Goal: Navigation & Orientation: Find specific page/section

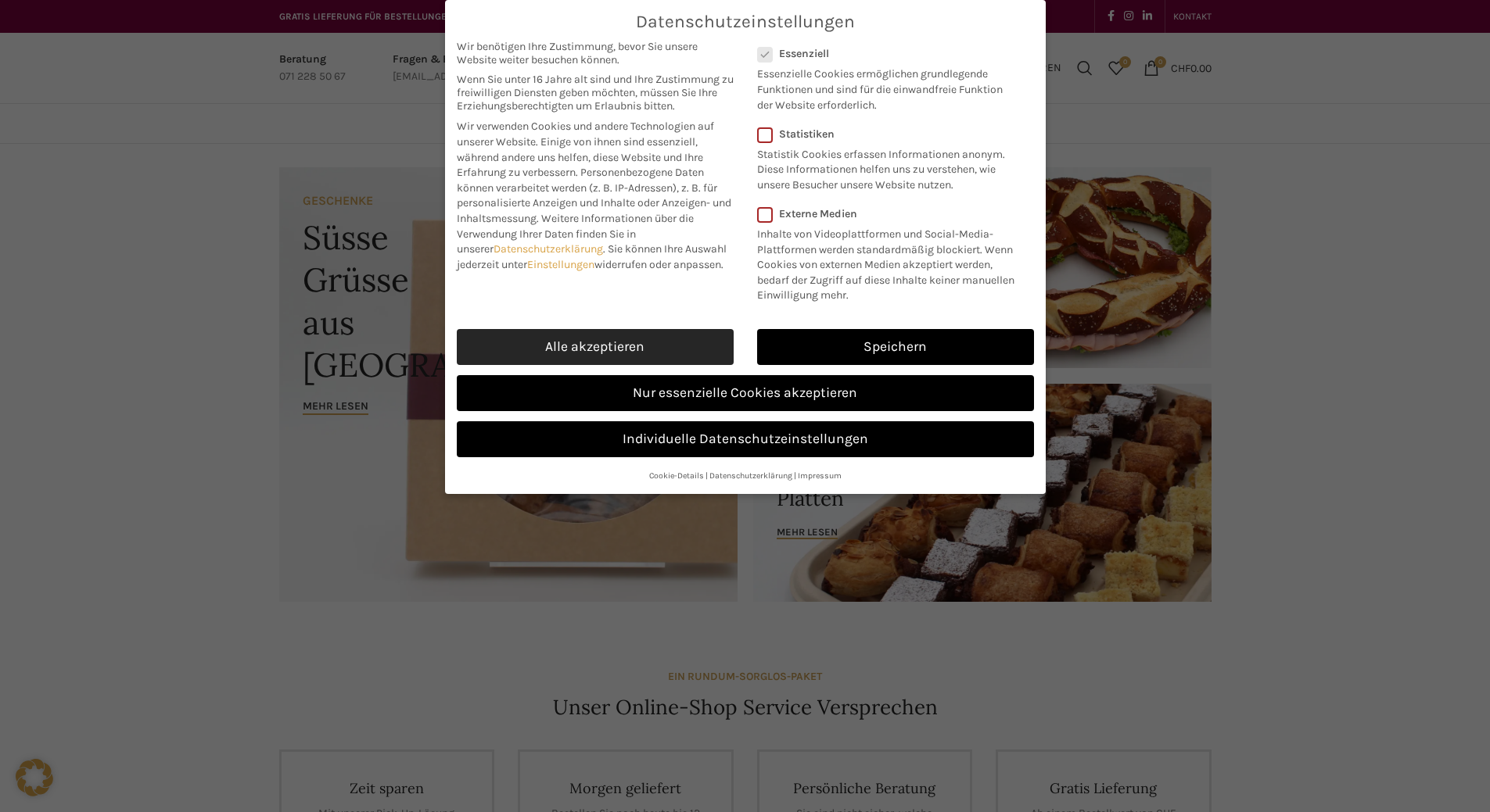
click at [600, 365] on link "Alle akzeptieren" at bounding box center [594, 347] width 277 height 36
checkbox input "true"
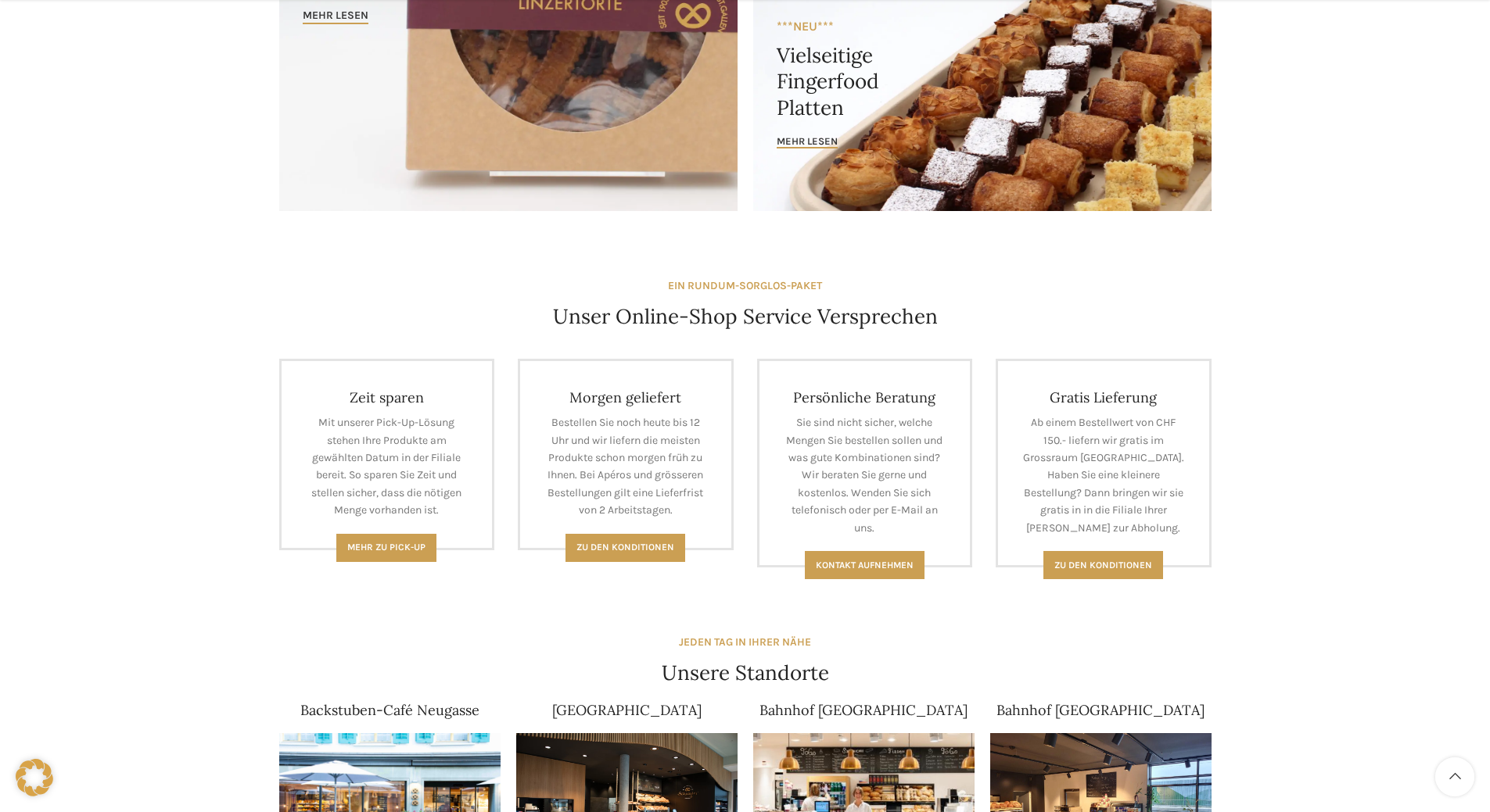
scroll to position [704, 0]
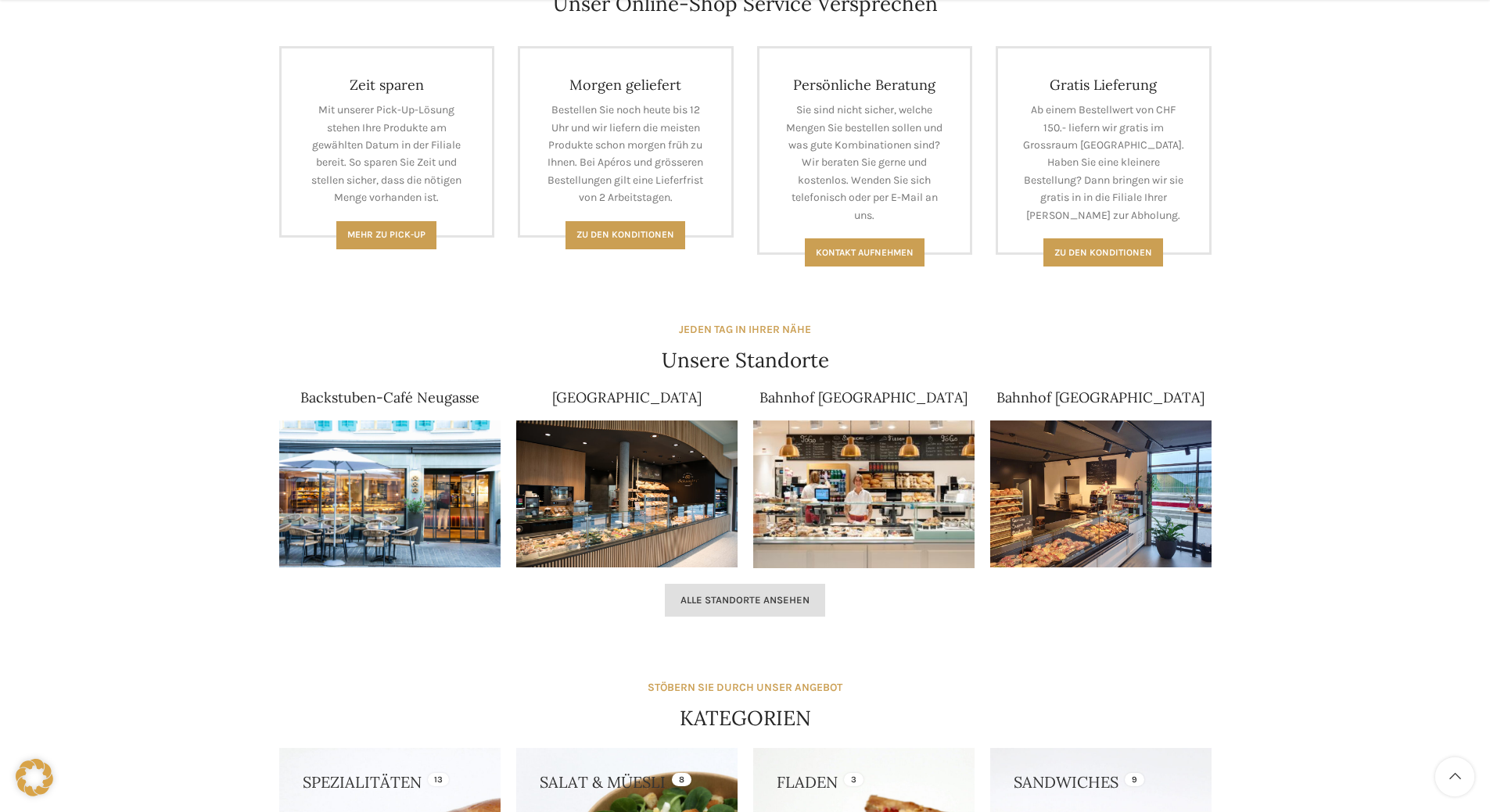
click at [730, 591] on link "Alle Standorte ansehen" at bounding box center [745, 601] width 160 height 33
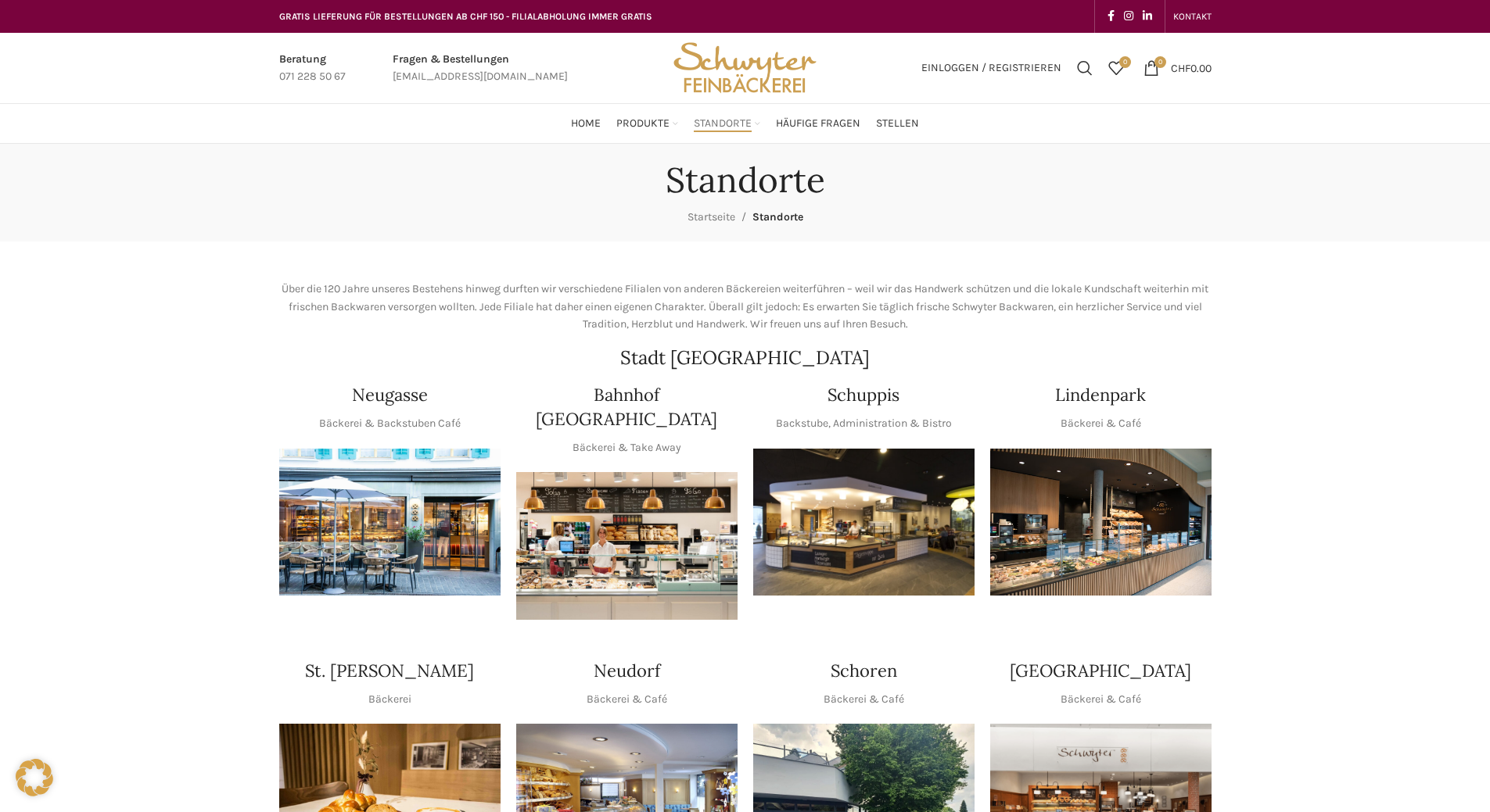
click at [843, 497] on img "1 / 1" at bounding box center [863, 522] width 221 height 148
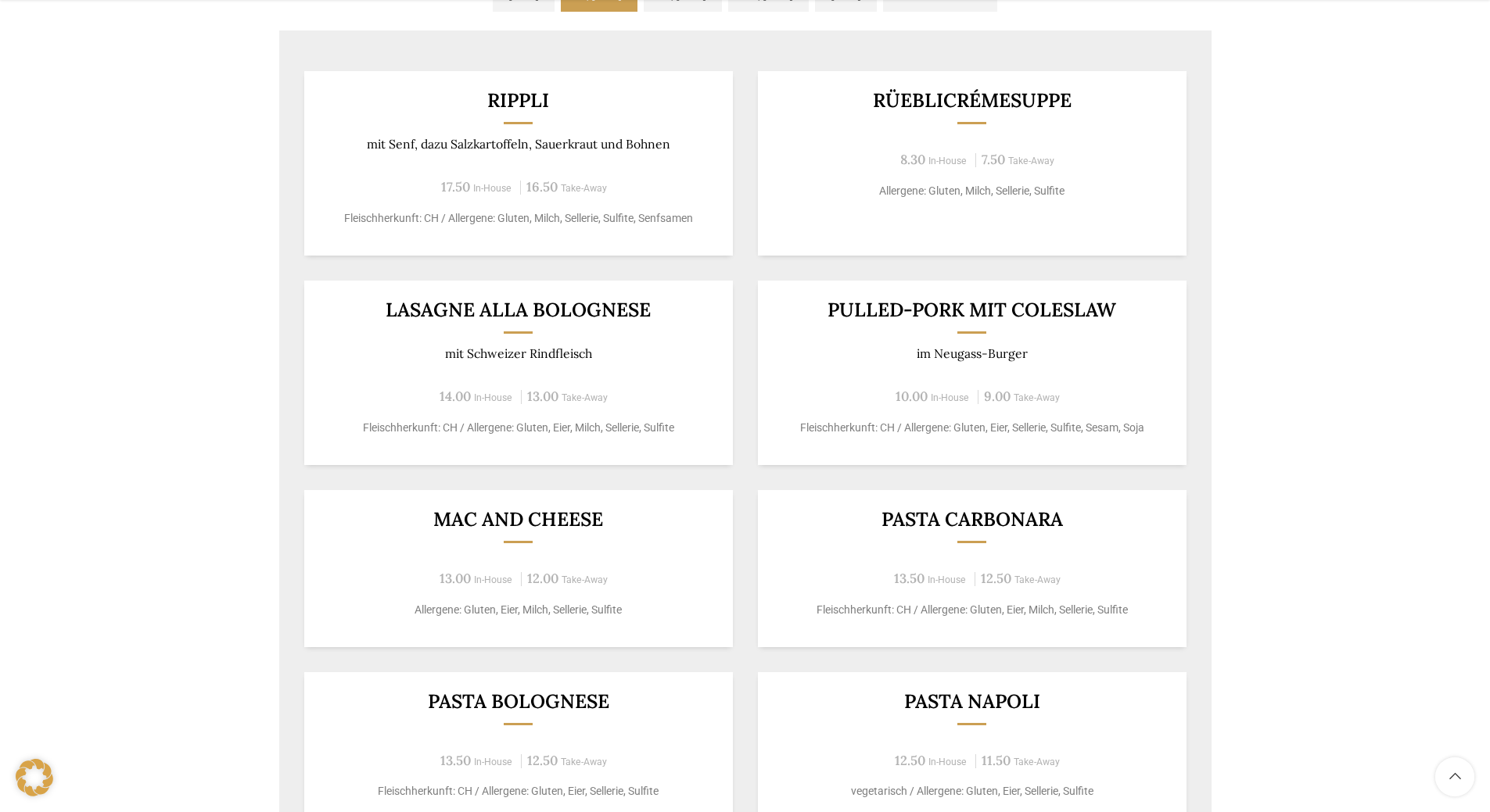
scroll to position [938, 0]
